Goal: Information Seeking & Learning: Find specific fact

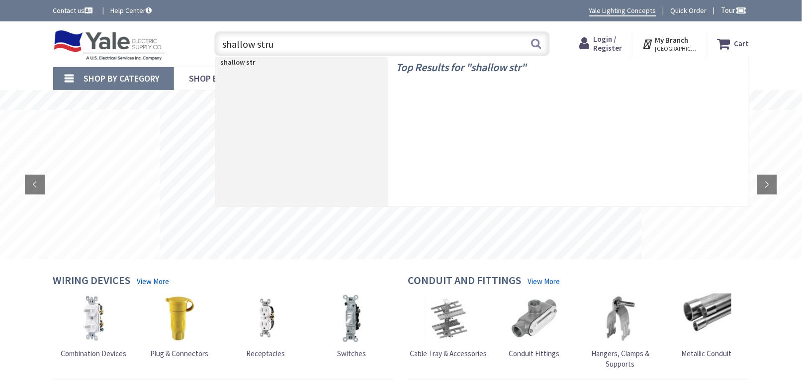
type input "shallow strut"
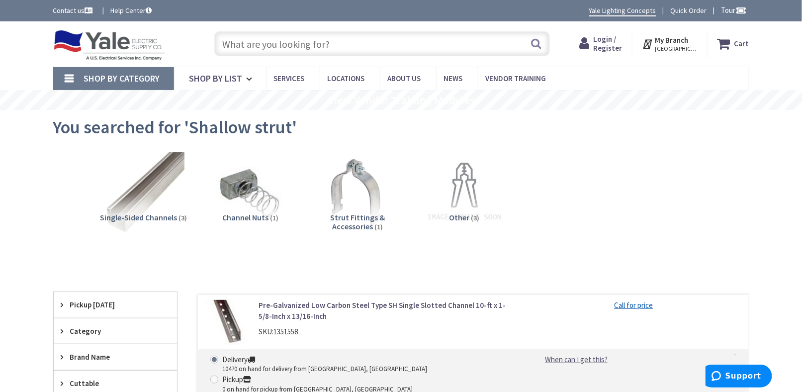
click at [170, 212] on span "Single-Sided Channels" at bounding box center [138, 217] width 77 height 10
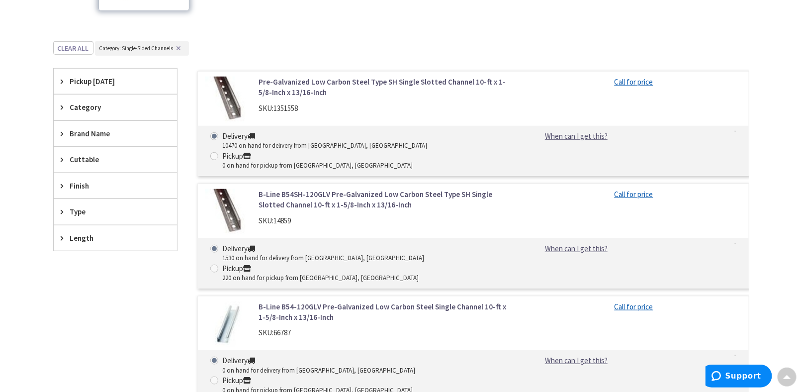
scroll to position [174, 0]
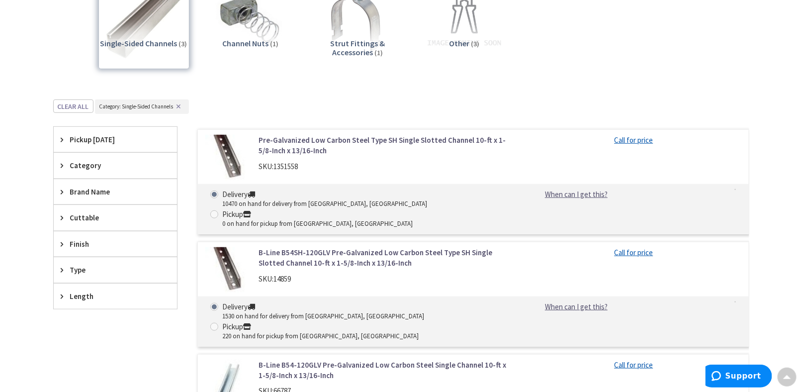
click at [2, 118] on div "Skip to Content Toggle Nav Search Cart My Cart Close" at bounding box center [401, 281] width 802 height 868
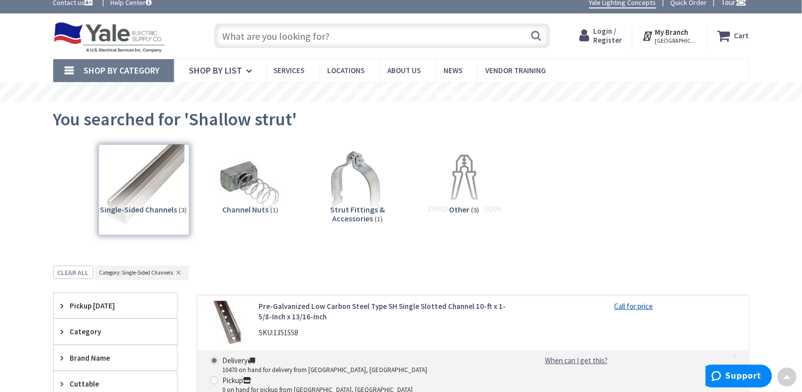
scroll to position [0, 0]
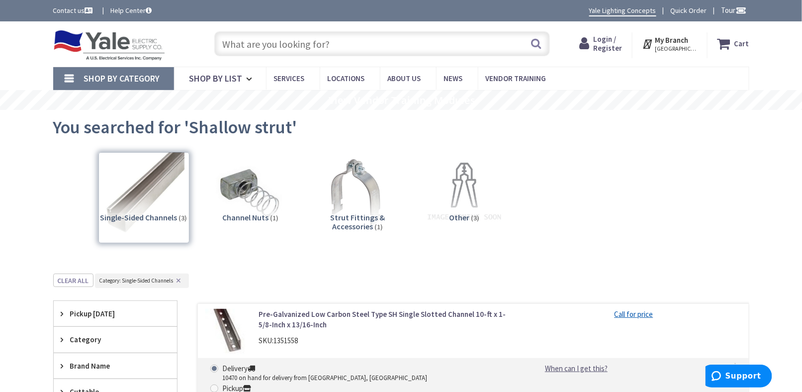
click at [237, 45] on input "text" at bounding box center [382, 43] width 336 height 25
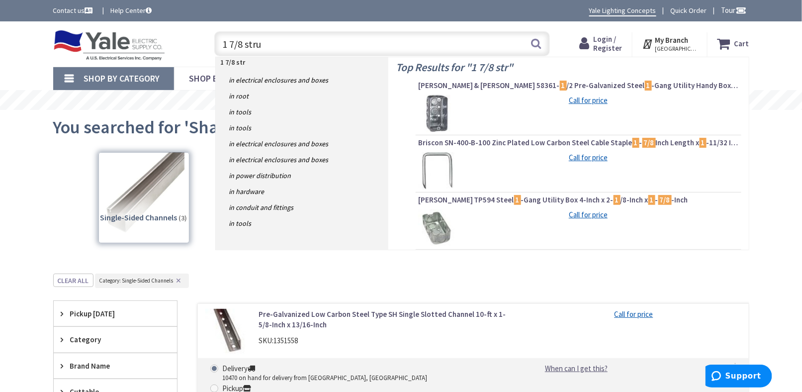
type input "1 7/8 strut"
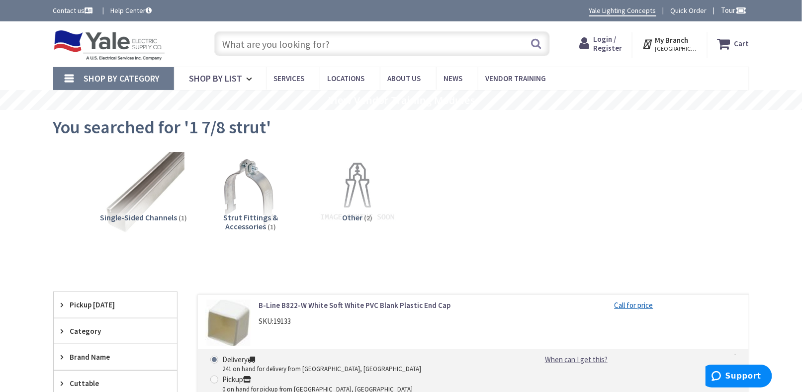
click at [257, 42] on input "text" at bounding box center [382, 43] width 336 height 25
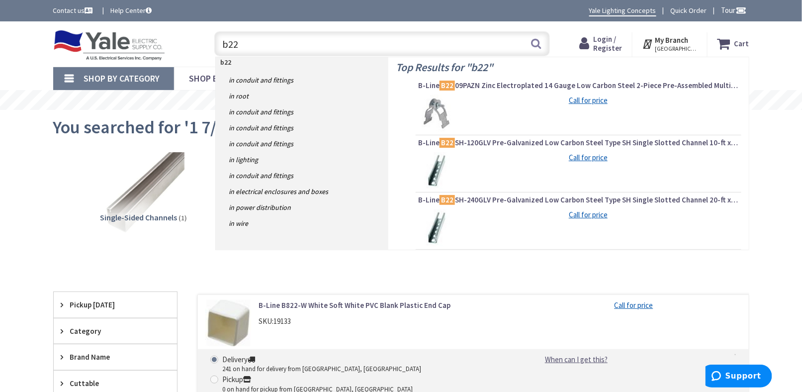
type input "b22"
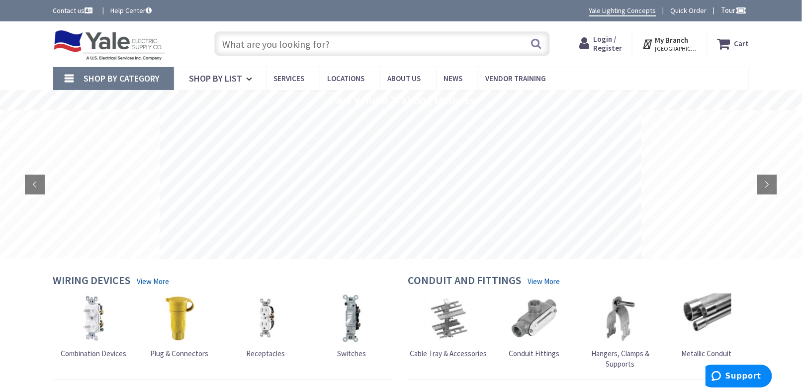
click at [256, 42] on input "text" at bounding box center [382, 43] width 336 height 25
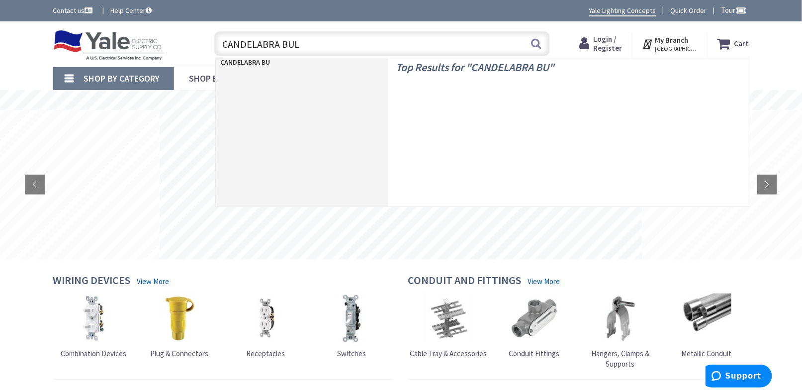
type input "CANDELABRA BULB"
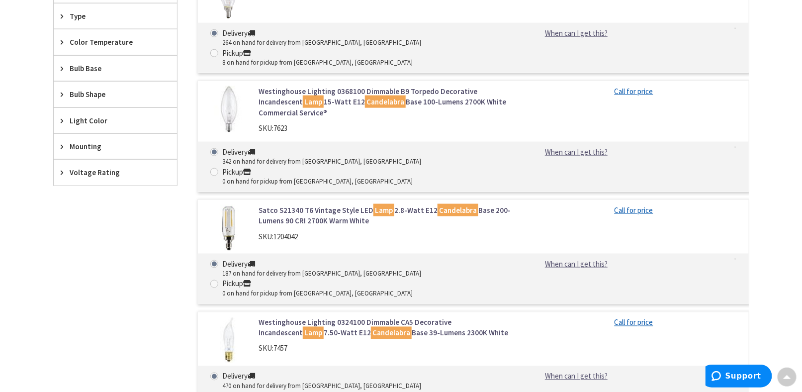
scroll to position [448, 0]
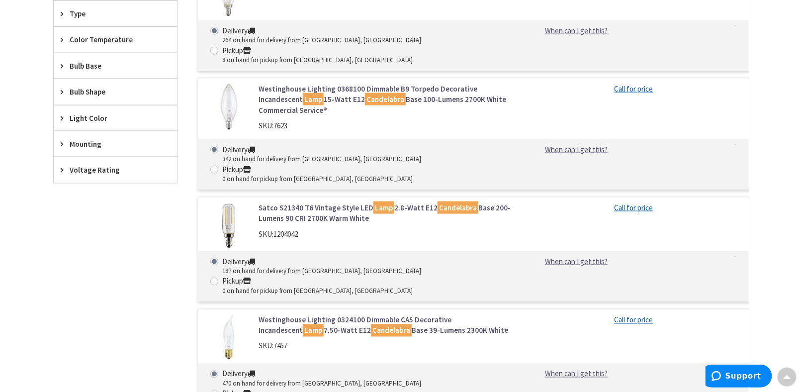
click at [385, 315] on link "Westinghouse Lighting 0324100 Dimmable CA5 Decorative Incandescent Lamp 7.50-Wa…" at bounding box center [385, 325] width 253 height 21
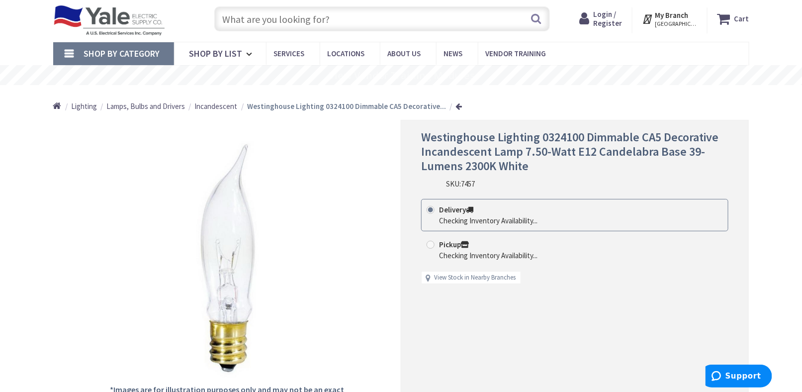
scroll to position [50, 0]
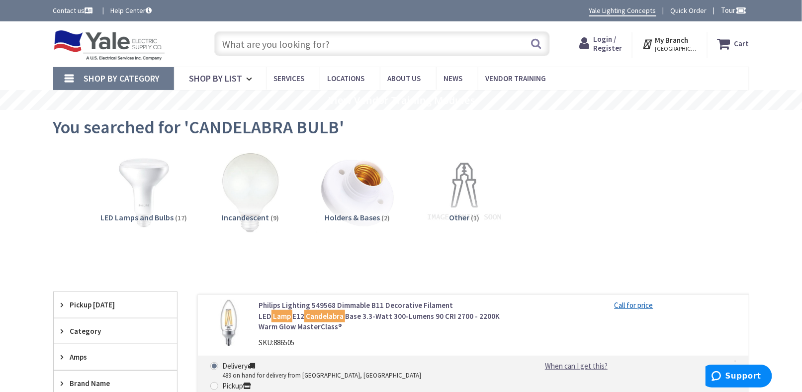
click at [142, 178] on img at bounding box center [144, 192] width 90 height 90
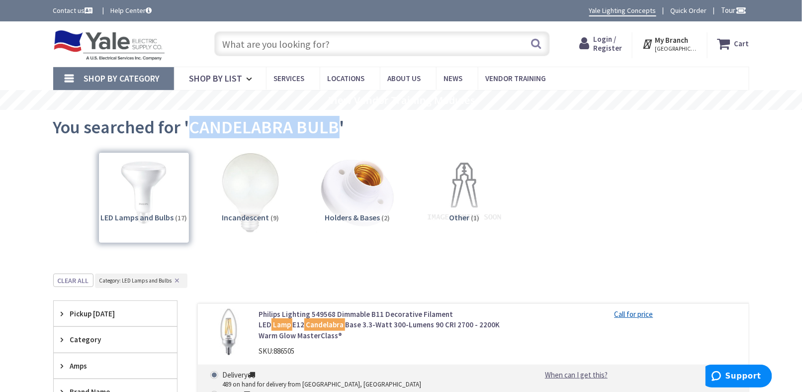
drag, startPoint x: 189, startPoint y: 127, endPoint x: 336, endPoint y: 136, distance: 148.1
click at [336, 136] on span "You searched for 'CANDELABRA BULB'" at bounding box center [199, 127] width 292 height 22
copy span "CANDELABRA BULB"
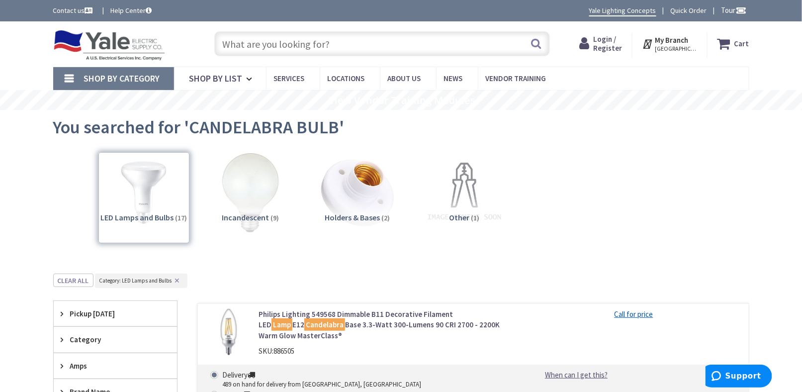
click at [282, 47] on input "text" at bounding box center [382, 43] width 336 height 25
paste input "CANDELABRA BULB"
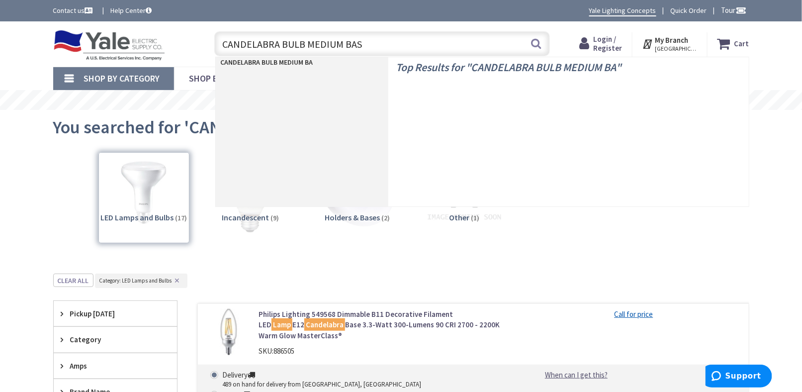
type input "CANDELABRA BULB MEDIUM BASE"
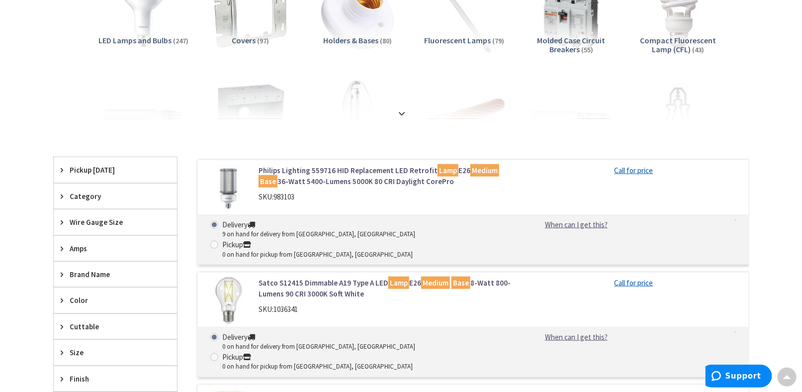
scroll to position [99, 0]
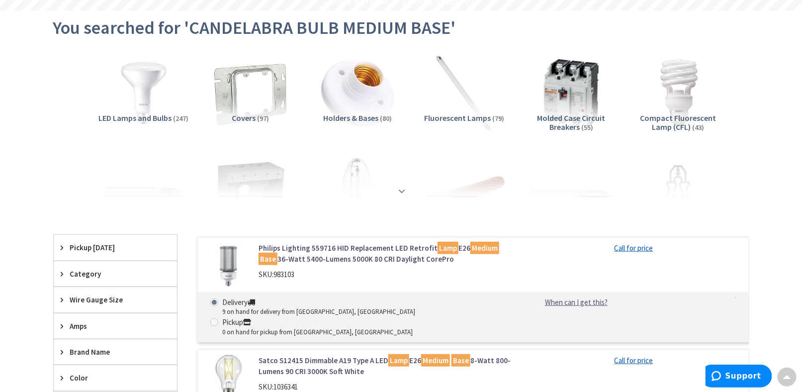
drag, startPoint x: 398, startPoint y: 180, endPoint x: 401, endPoint y: 186, distance: 6.5
click at [398, 180] on div at bounding box center [401, 169] width 647 height 55
click at [402, 186] on strong at bounding box center [403, 186] width 12 height 11
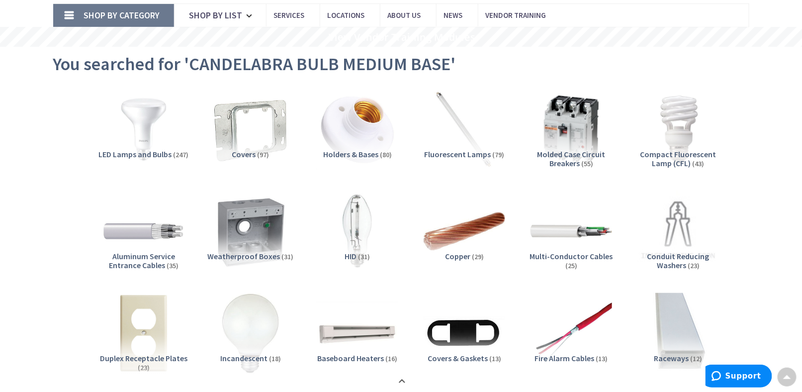
scroll to position [0, 0]
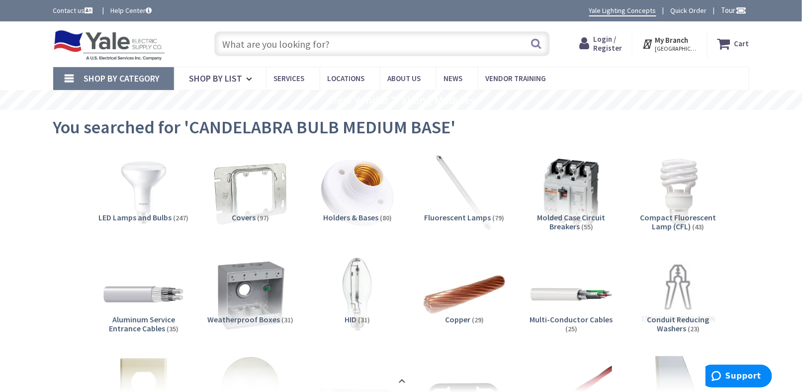
click at [282, 42] on input "text" at bounding box center [382, 43] width 336 height 25
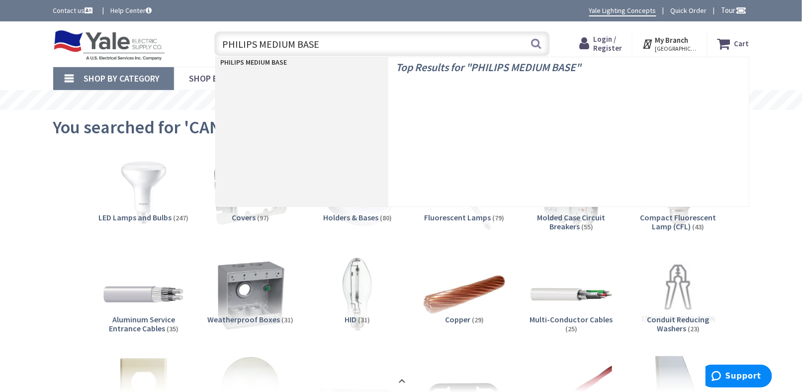
type input "PHILIPS MEDIUM BASE"
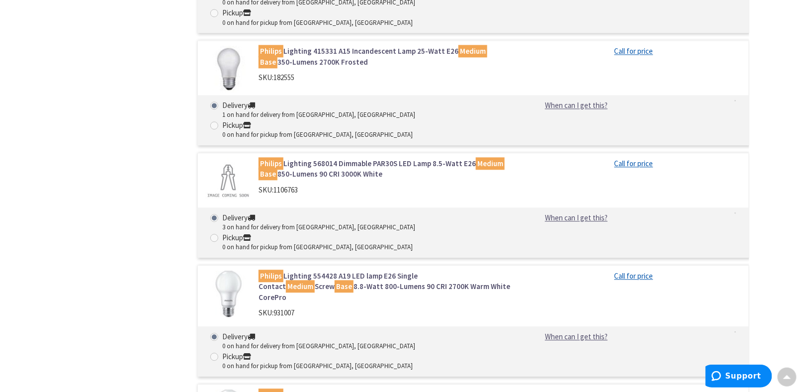
scroll to position [2239, 0]
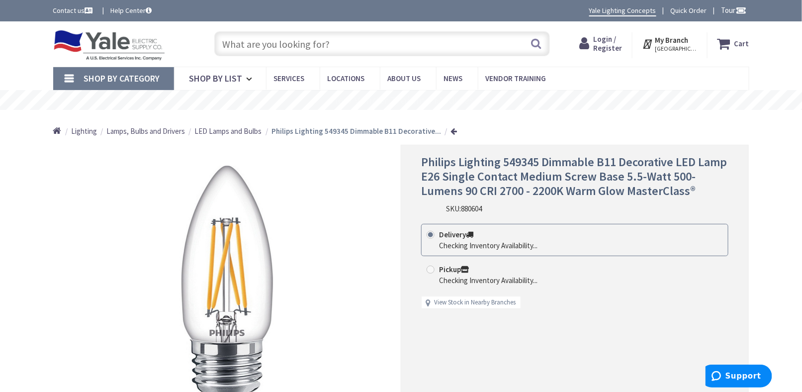
scroll to position [50, 0]
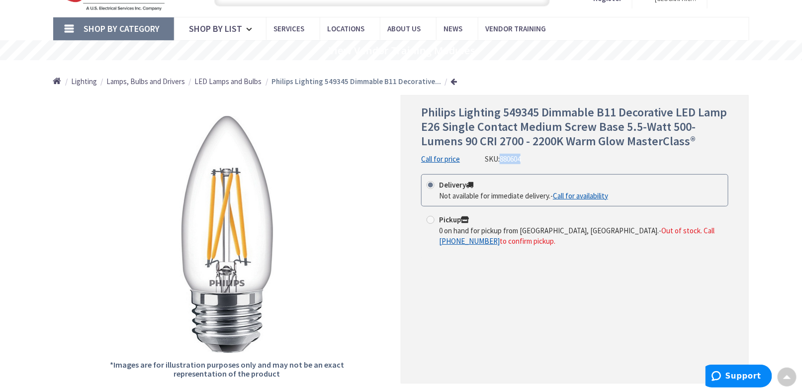
drag, startPoint x: 502, startPoint y: 159, endPoint x: 524, endPoint y: 157, distance: 22.0
click at [524, 157] on div "Philips Lighting 549345 Dimmable B11 Decorative LED Lamp E26 Single Contact Med…" at bounding box center [574, 134] width 307 height 59
copy span "880604"
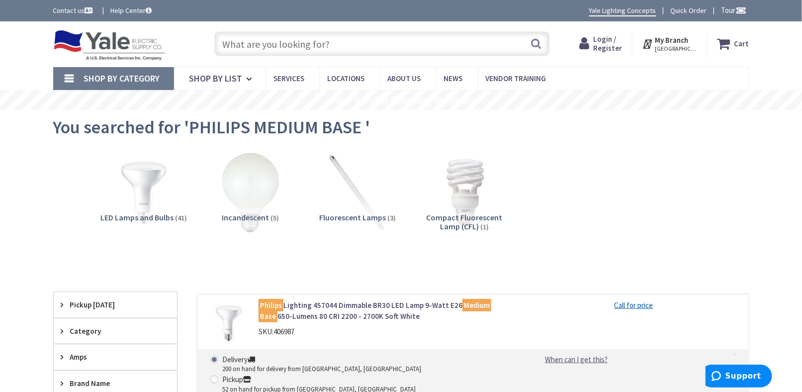
click at [255, 48] on input "text" at bounding box center [382, 43] width 336 height 25
type input "PHILLIPS B11"
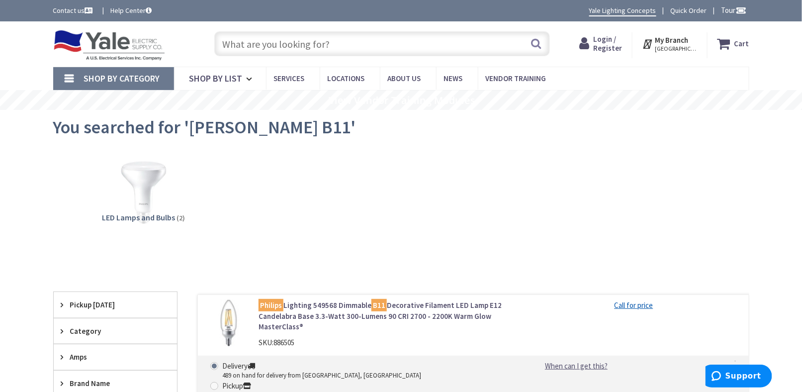
click at [257, 38] on input "text" at bounding box center [382, 43] width 336 height 25
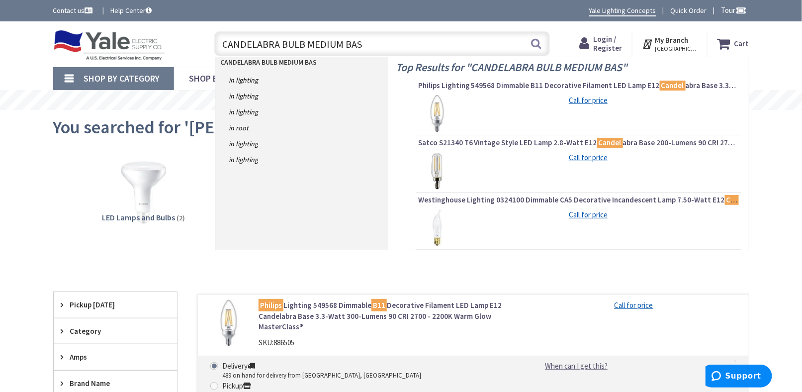
type input "CANDELABRA BULB MEDIUM BASE"
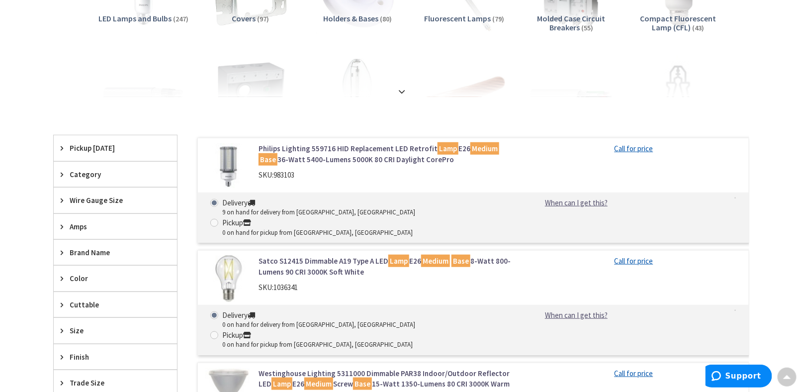
click at [346, 256] on link "Satco S12415 Dimmable A19 Type A LED Lamp E26 Medium Base 8-Watt 800-Lumens 90 …" at bounding box center [385, 266] width 253 height 21
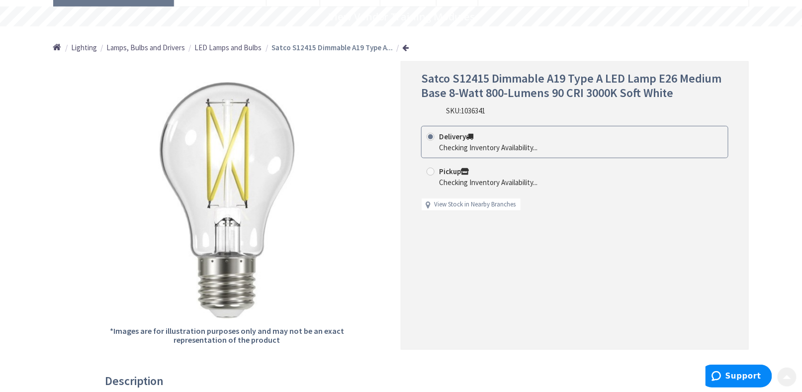
scroll to position [99, 0]
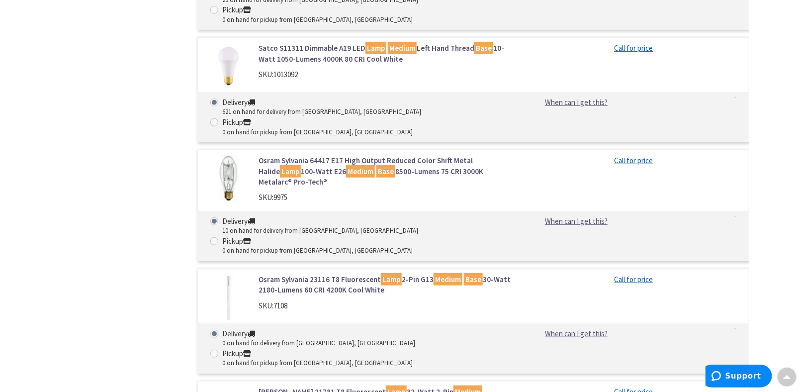
scroll to position [1575, 0]
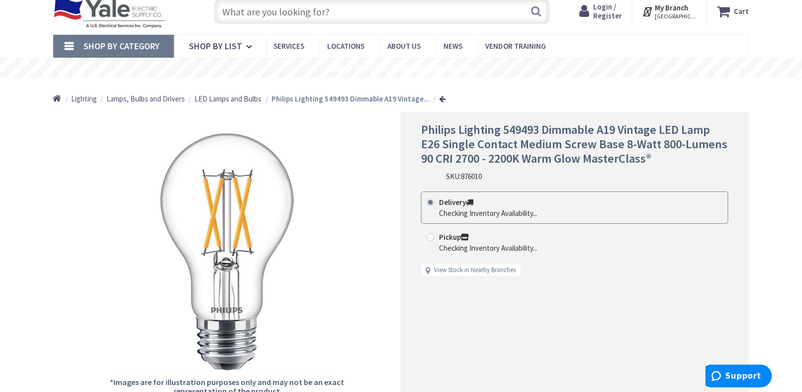
scroll to position [99, 0]
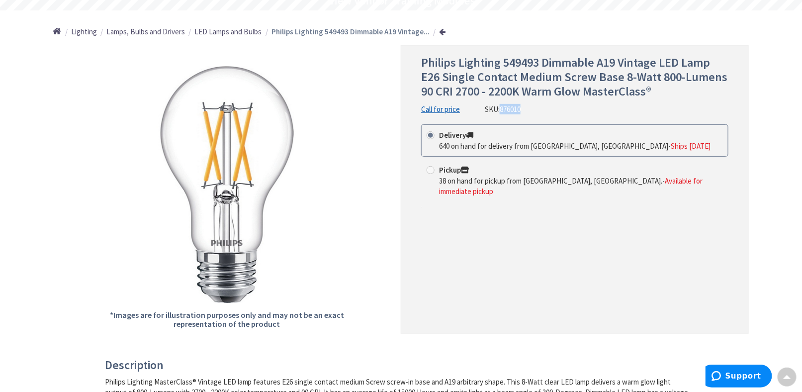
drag, startPoint x: 501, startPoint y: 110, endPoint x: 524, endPoint y: 108, distance: 22.9
click at [524, 108] on div "Philips Lighting 549493 Dimmable A19 Vintage LED Lamp E26 Single Contact Medium…" at bounding box center [574, 85] width 307 height 59
copy span "876010"
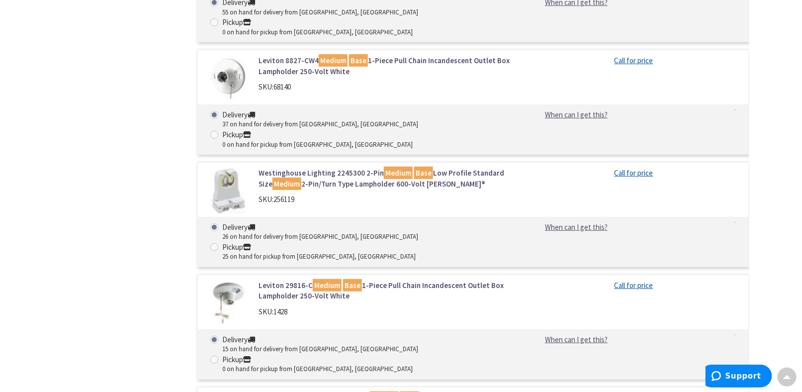
scroll to position [7303, 0]
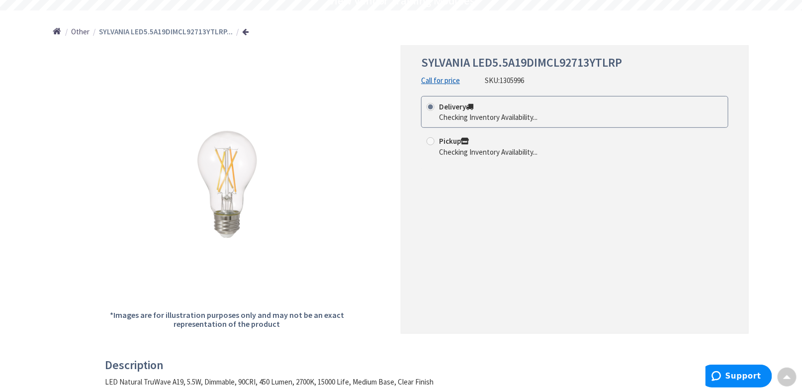
scroll to position [50, 0]
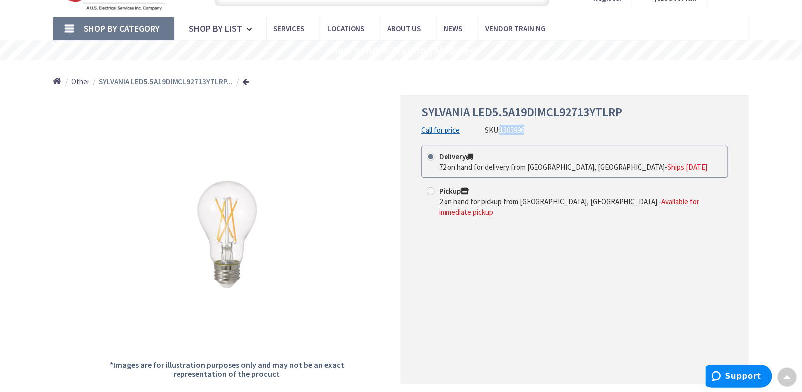
drag, startPoint x: 502, startPoint y: 131, endPoint x: 530, endPoint y: 127, distance: 28.1
click at [530, 127] on div "SYLVANIA LED5.5A19DIMCL92713YTLRP Call for price SKU: 1305996" at bounding box center [574, 120] width 307 height 30
copy span "1305996"
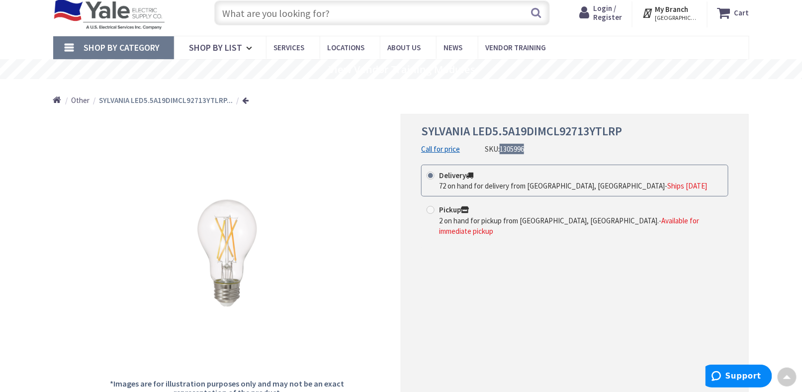
scroll to position [0, 0]
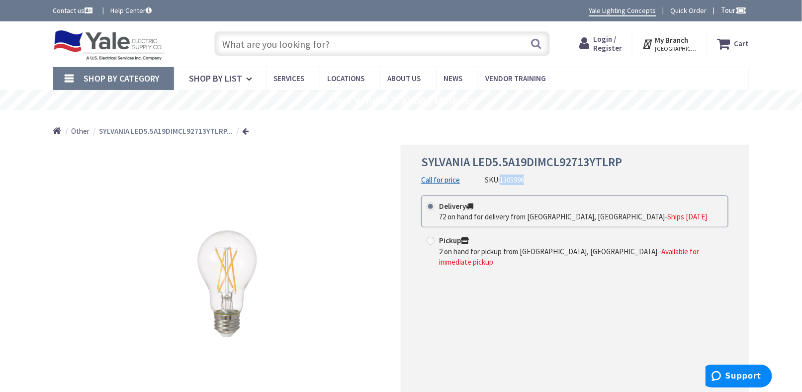
click at [91, 36] on img at bounding box center [109, 45] width 112 height 31
